Goal: Find contact information: Find contact information

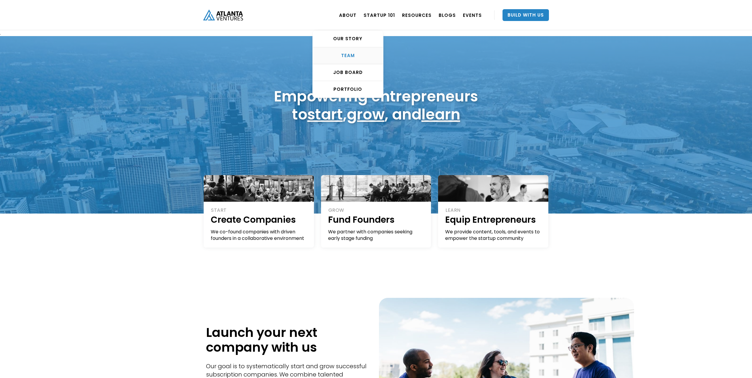
click at [350, 53] on div "TEAM" at bounding box center [348, 56] width 70 height 6
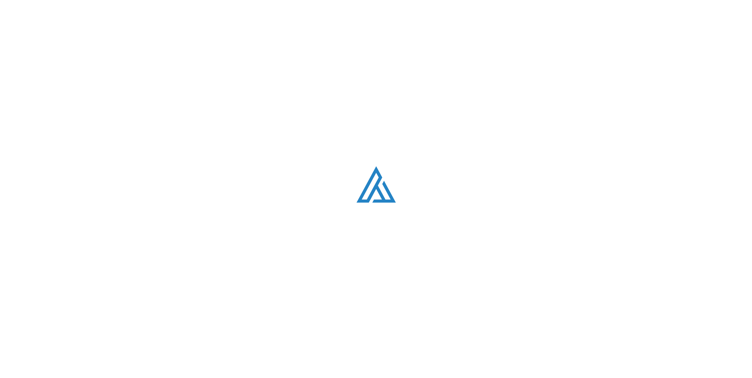
scroll to position [757, 0]
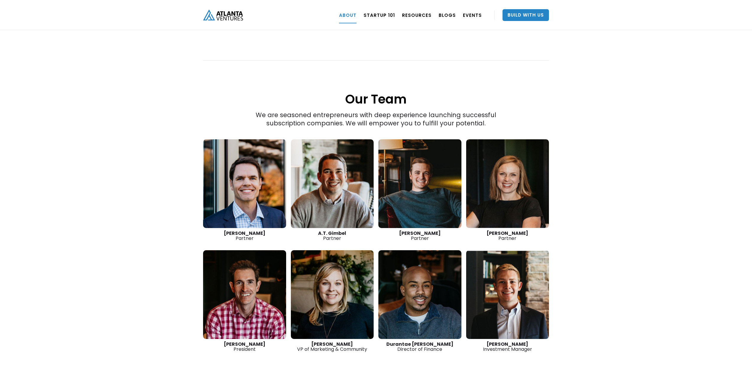
click at [517, 198] on link at bounding box center [507, 183] width 83 height 89
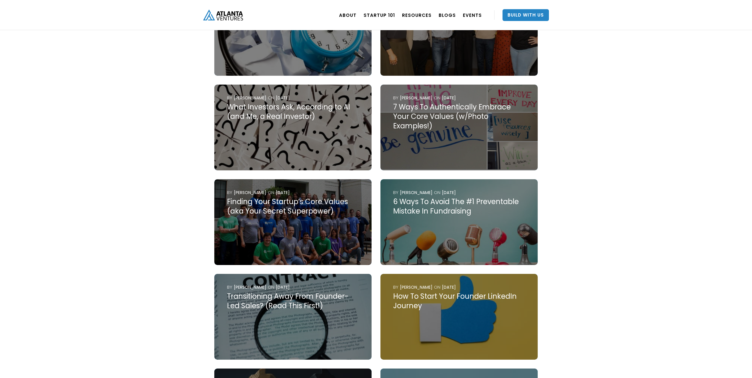
scroll to position [528, 0]
